Goal: Check status

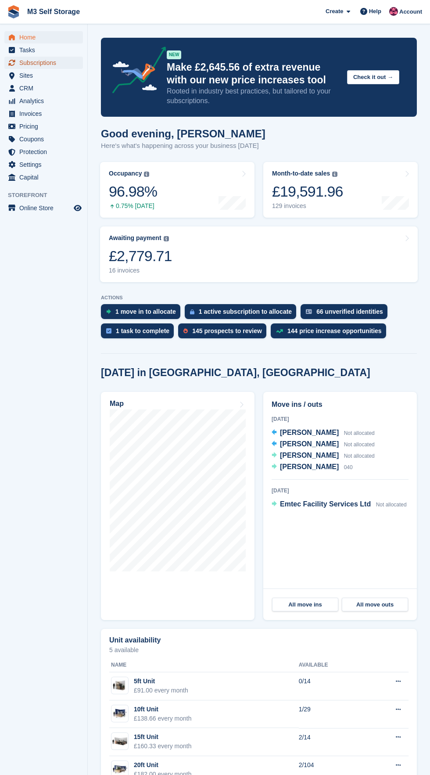
click at [69, 61] on span "Subscriptions" at bounding box center [45, 63] width 53 height 12
